Goal: Task Accomplishment & Management: Use online tool/utility

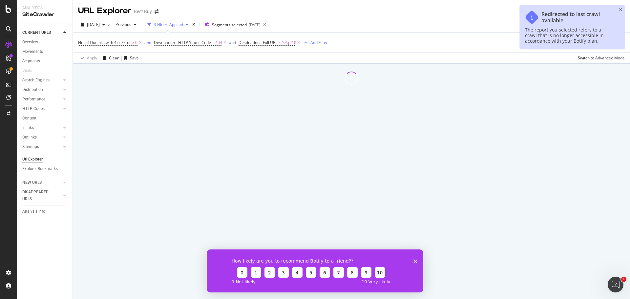
click at [415, 261] on polygon "Close survey" at bounding box center [416, 261] width 4 height 4
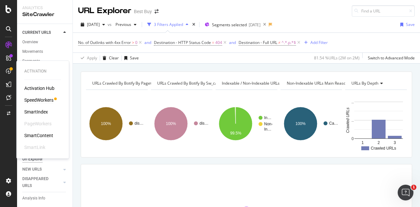
click at [43, 100] on div "SpeedWorkers" at bounding box center [38, 100] width 29 height 7
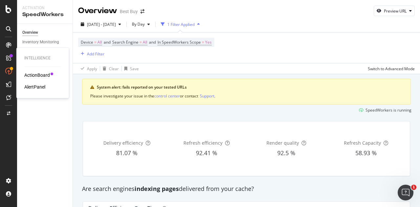
click at [45, 74] on div "ActionBoard" at bounding box center [37, 75] width 26 height 7
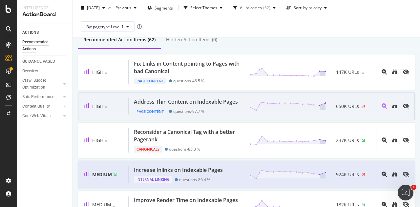
scroll to position [33, 0]
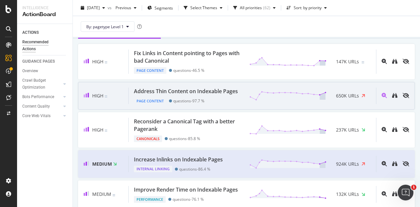
click at [190, 92] on div "Address Thin Content on Indexable Pages" at bounding box center [186, 92] width 104 height 8
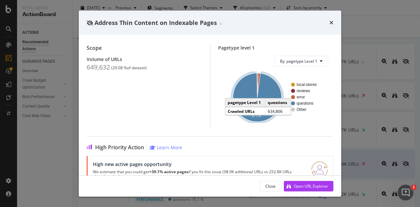
scroll to position [98, 0]
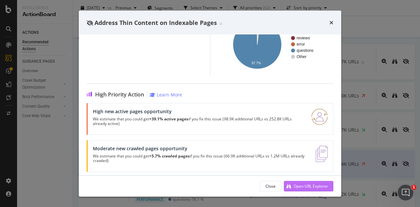
click at [305, 186] on div "Open URL Explorer" at bounding box center [311, 186] width 34 height 6
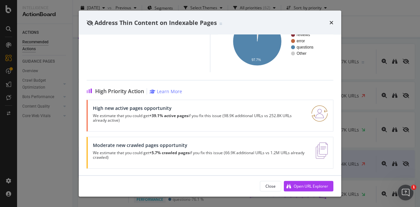
scroll to position [102, 0]
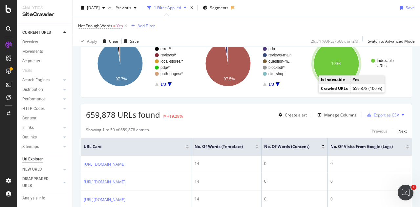
scroll to position [66, 0]
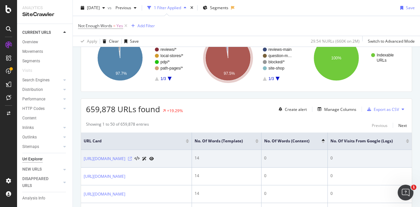
click at [132, 160] on icon at bounding box center [130, 159] width 4 height 4
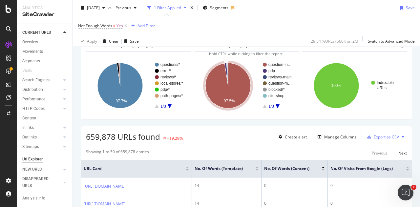
scroll to position [33, 0]
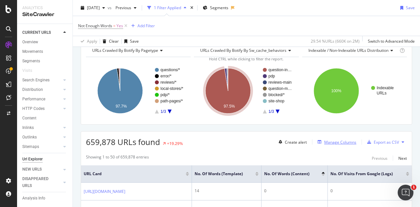
click at [347, 140] on div "Manage Columns" at bounding box center [340, 142] width 32 height 6
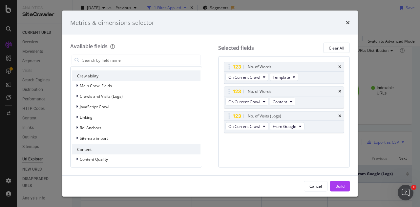
scroll to position [98, 0]
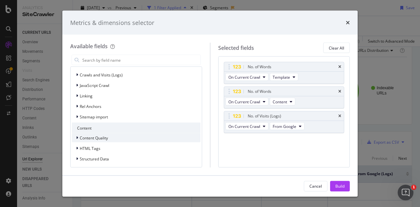
click at [80, 138] on span "Content Quality" at bounding box center [94, 138] width 28 height 6
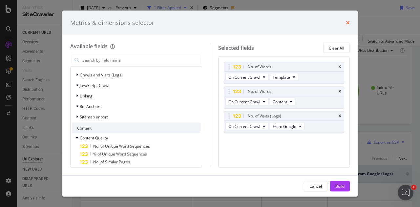
click at [348, 25] on icon "times" at bounding box center [348, 22] width 4 height 5
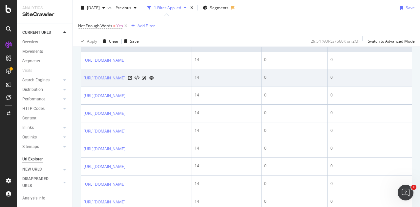
scroll to position [328, 0]
